Goal: Use online tool/utility: Utilize a website feature to perform a specific function

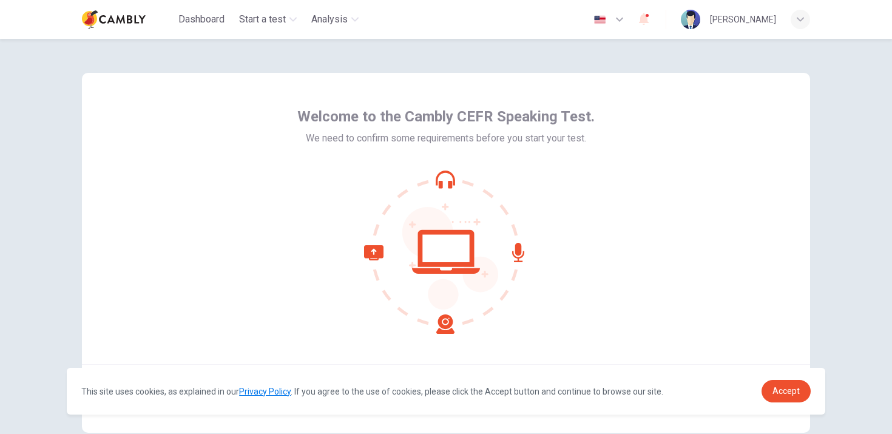
scroll to position [72, 0]
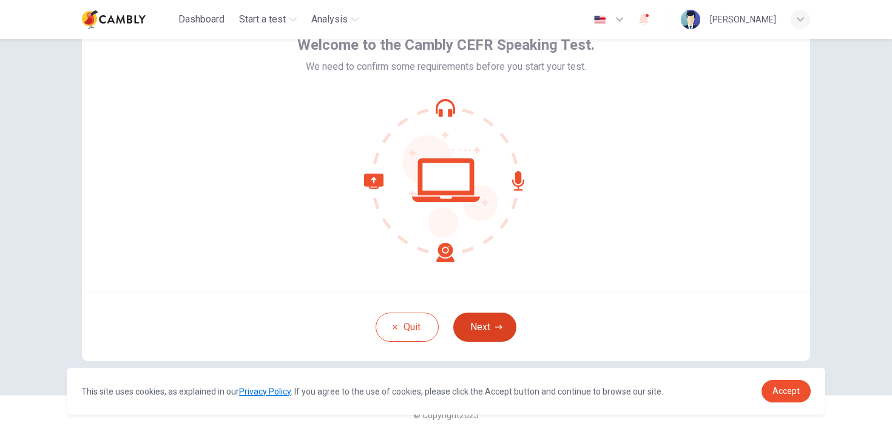
click at [469, 326] on button "Next" at bounding box center [484, 327] width 63 height 29
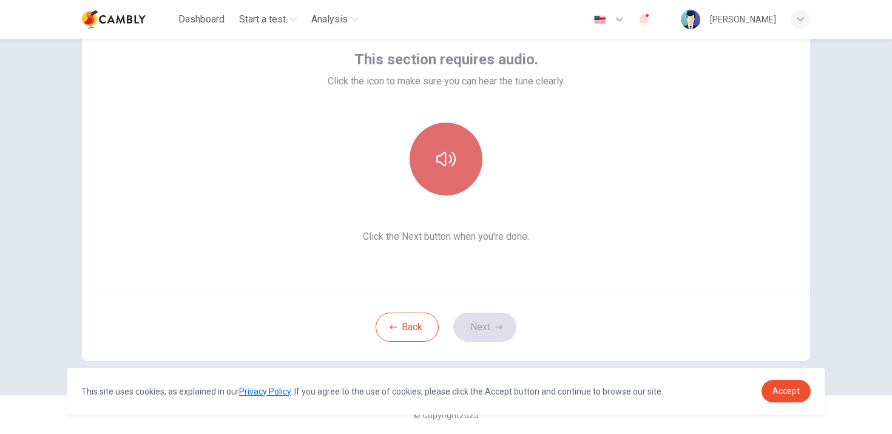
click at [430, 161] on button "button" at bounding box center [446, 159] width 73 height 73
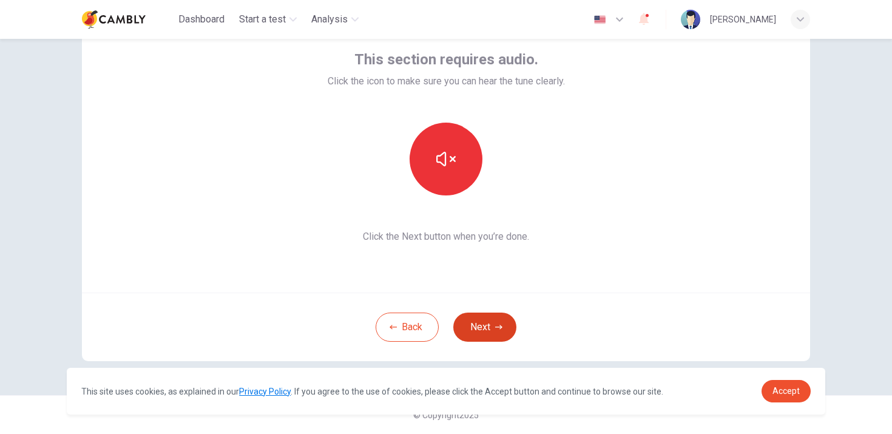
click at [465, 325] on button "Next" at bounding box center [484, 327] width 63 height 29
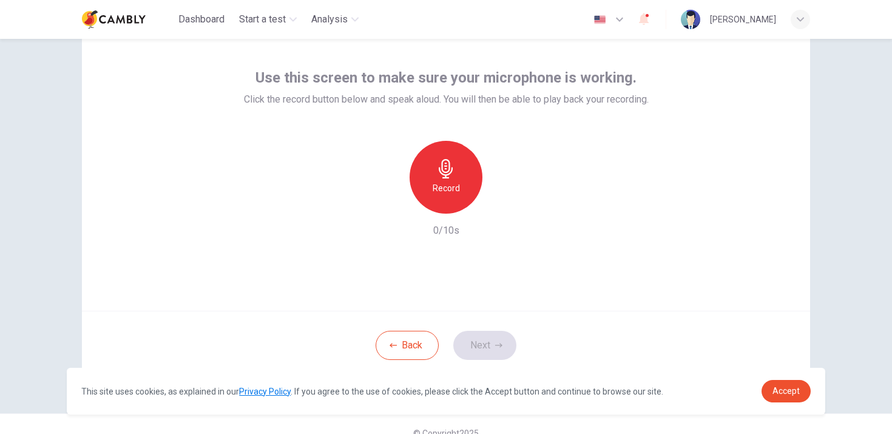
scroll to position [52, 0]
click at [442, 186] on h6 "Record" at bounding box center [446, 189] width 27 height 15
click at [442, 186] on h6 "Stop" at bounding box center [446, 189] width 18 height 15
click at [396, 201] on div "button" at bounding box center [390, 204] width 19 height 19
click at [444, 183] on h6 "Record" at bounding box center [446, 189] width 27 height 15
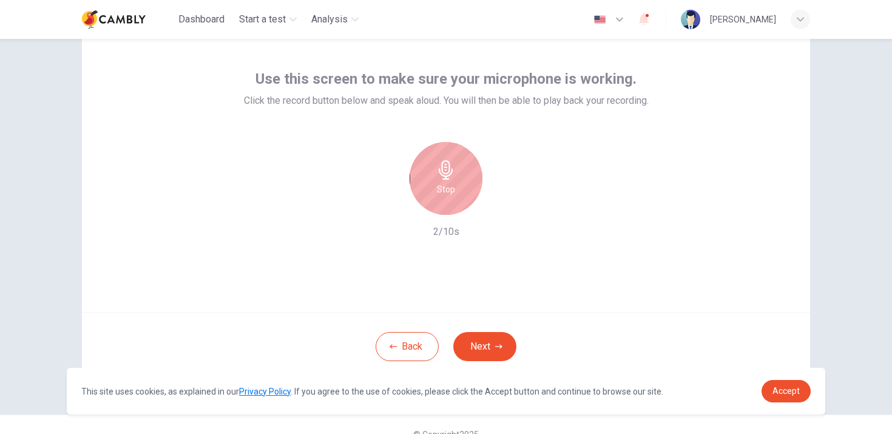
click at [444, 183] on h6 "Stop" at bounding box center [446, 189] width 18 height 15
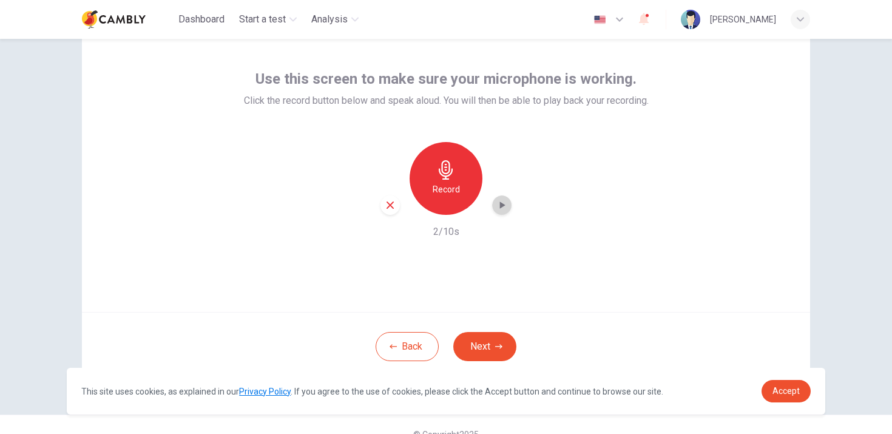
click at [502, 199] on icon "button" at bounding box center [502, 205] width 12 height 12
click at [496, 356] on button "Next" at bounding box center [484, 346] width 63 height 29
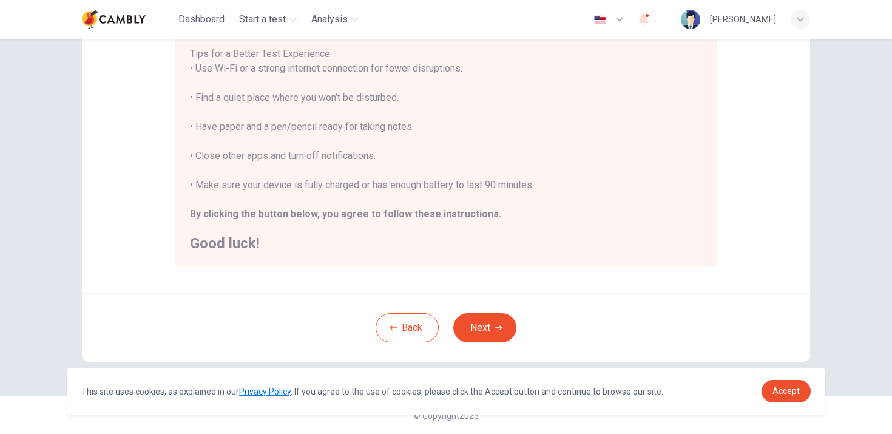
scroll to position [241, 0]
click at [497, 326] on icon "button" at bounding box center [498, 327] width 7 height 4
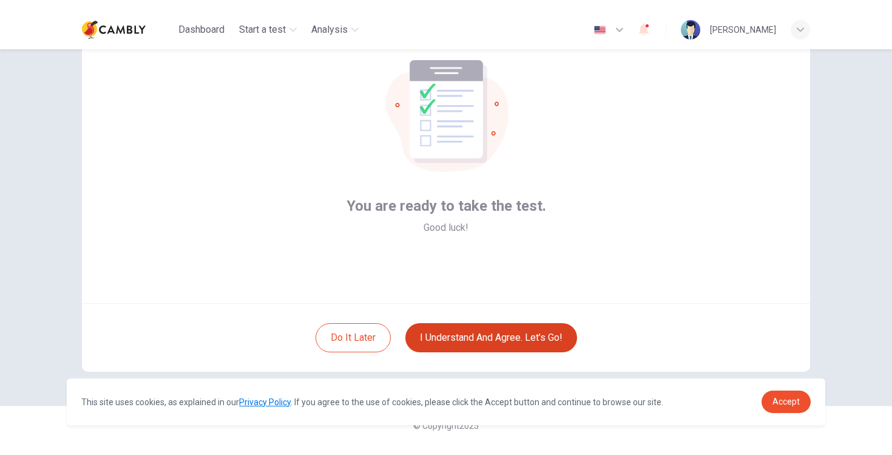
scroll to position [72, 0]
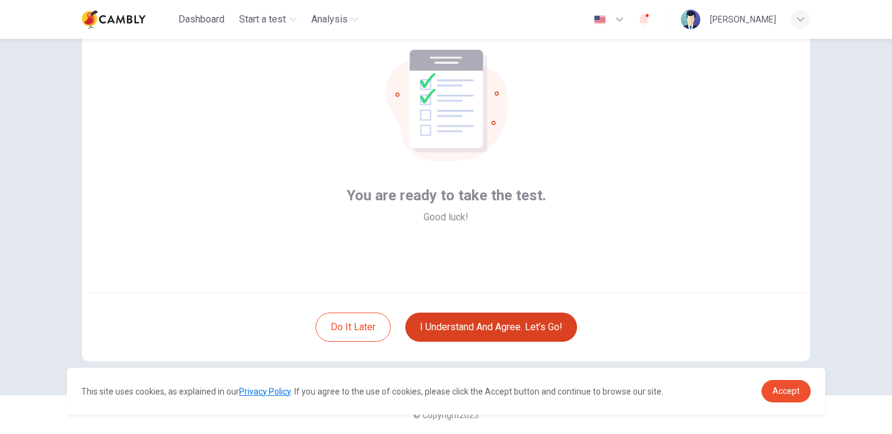
click at [488, 340] on button "I understand and agree. Let’s go!" at bounding box center [491, 327] width 172 height 29
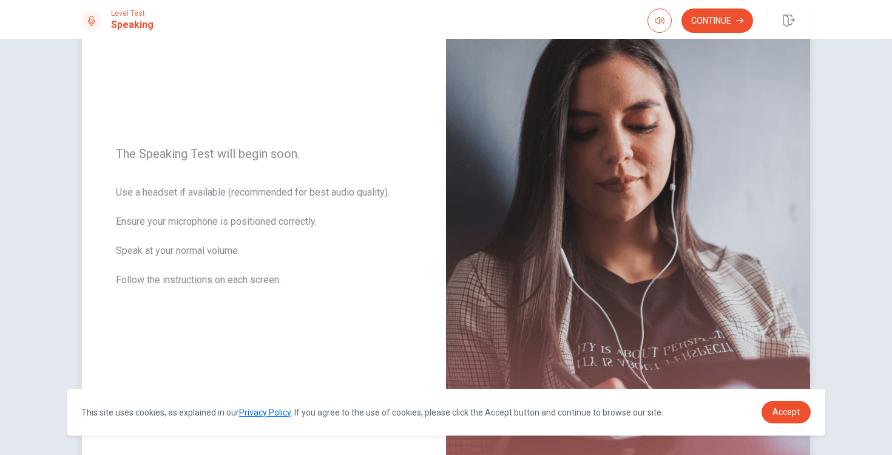
click at [370, 242] on span "Use a headset if available (recommended for best audio quality). Ensure your mi…" at bounding box center [264, 243] width 296 height 117
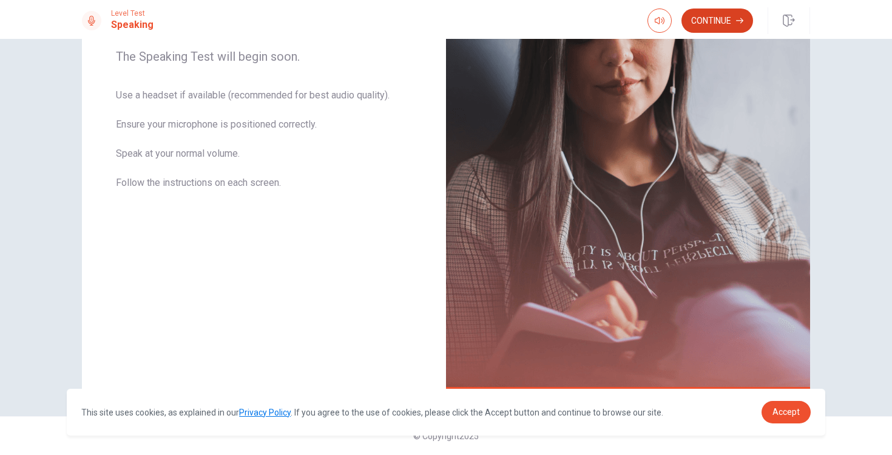
click at [725, 25] on button "Continue" at bounding box center [718, 20] width 72 height 24
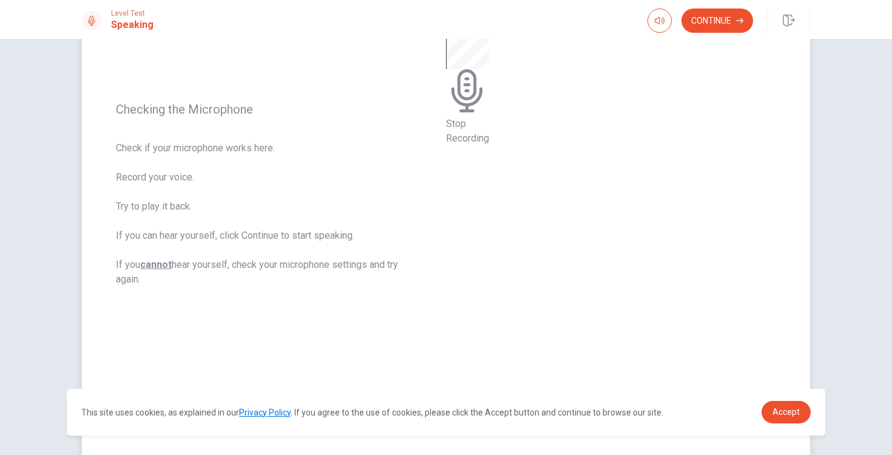
scroll to position [131, 0]
click at [489, 148] on div "Stop Recording" at bounding box center [467, 71] width 43 height 154
click at [447, 38] on icon "Record Again" at bounding box center [447, 38] width 0 height 0
click at [489, 146] on span "Stop Recording" at bounding box center [467, 133] width 43 height 26
click at [450, 38] on icon "Play Audio" at bounding box center [450, 38] width 0 height 0
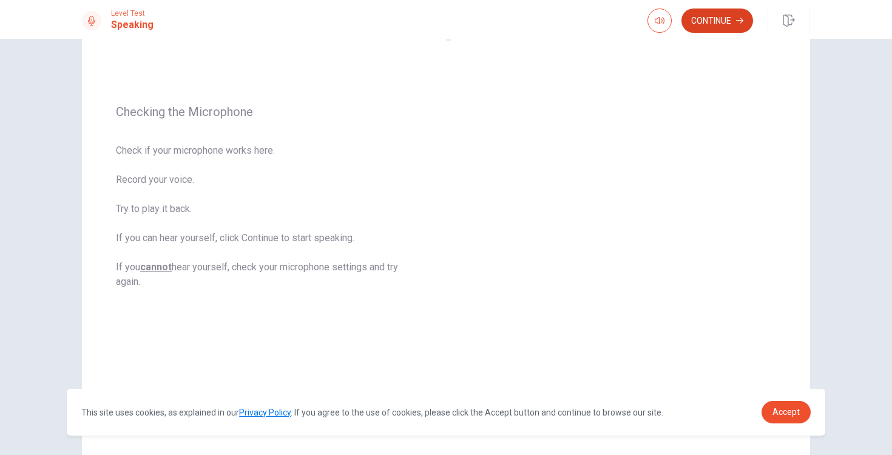
click at [711, 19] on button "Continue" at bounding box center [718, 20] width 72 height 24
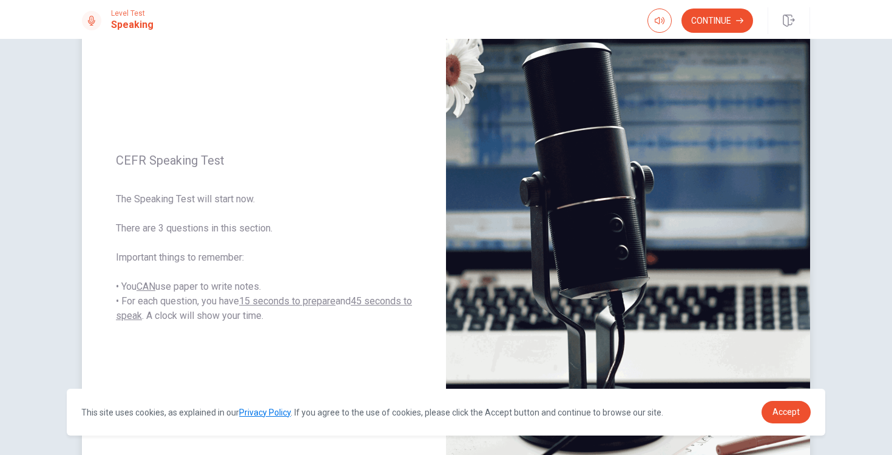
scroll to position [0, 0]
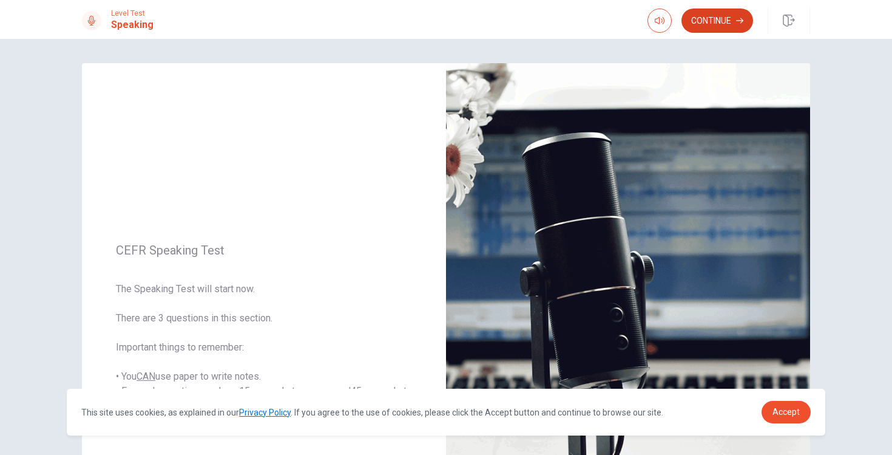
click at [696, 29] on button "Continue" at bounding box center [718, 20] width 72 height 24
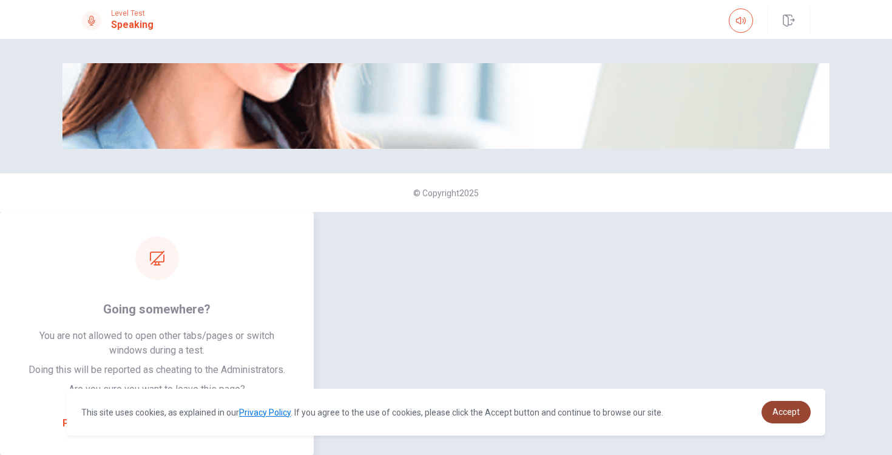
click at [781, 411] on span "Accept" at bounding box center [786, 412] width 27 height 10
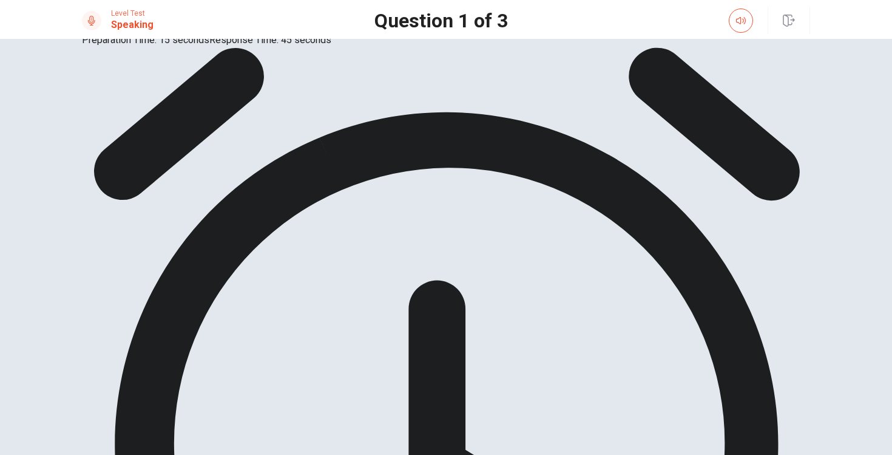
scroll to position [102, 0]
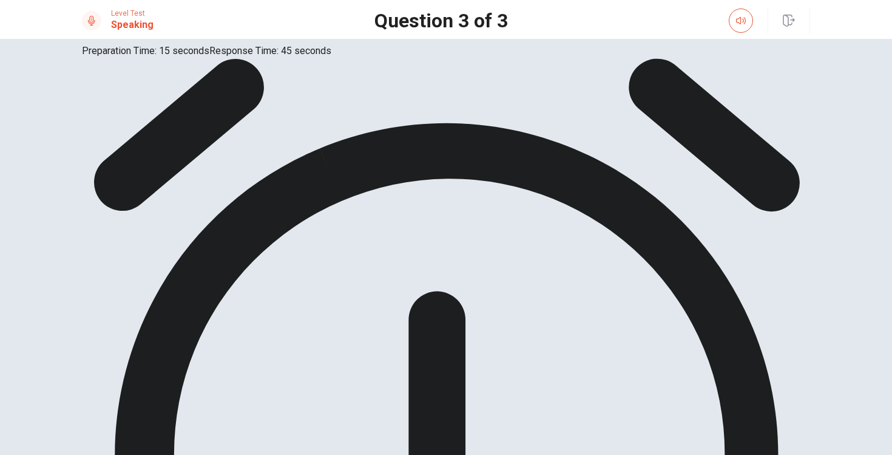
scroll to position [0, 0]
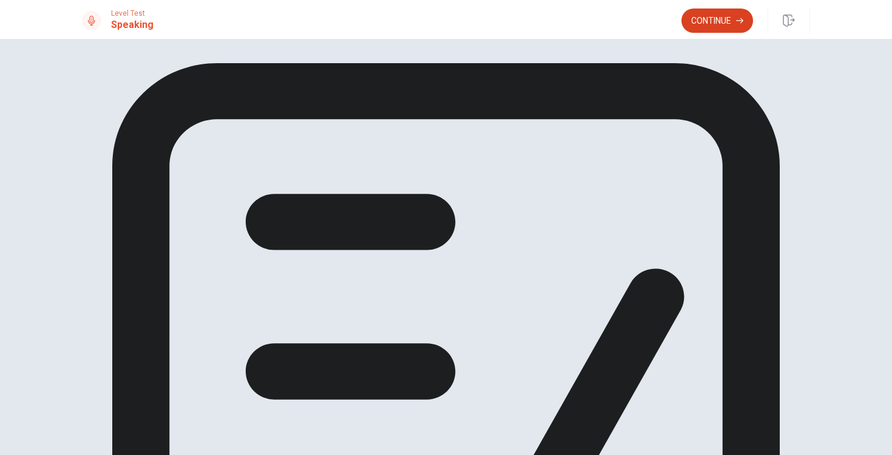
click at [716, 24] on button "Continue" at bounding box center [718, 20] width 72 height 24
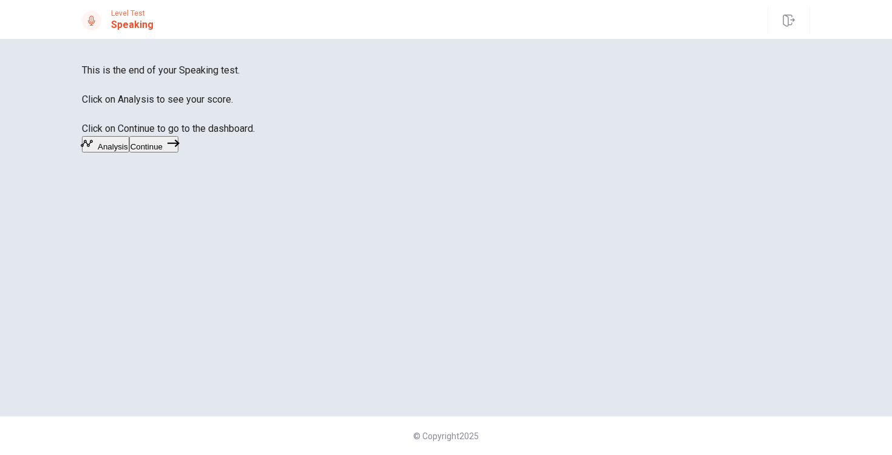
click at [129, 152] on button "Analysis" at bounding box center [105, 144] width 47 height 16
